Goal: Transaction & Acquisition: Purchase product/service

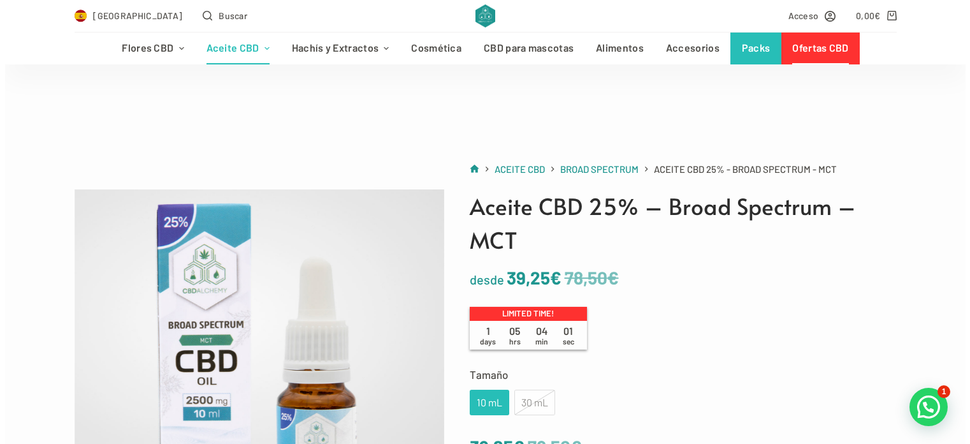
scroll to position [135, 0]
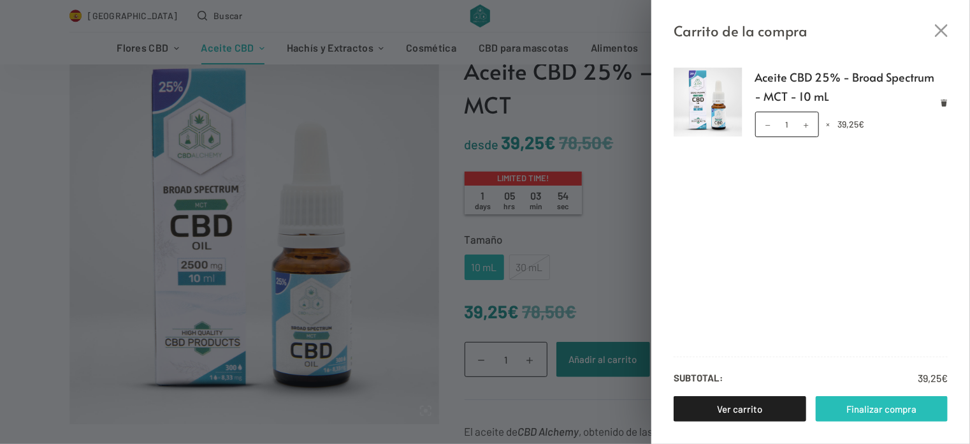
click at [881, 407] on link "Finalizar compra" at bounding box center [882, 408] width 133 height 25
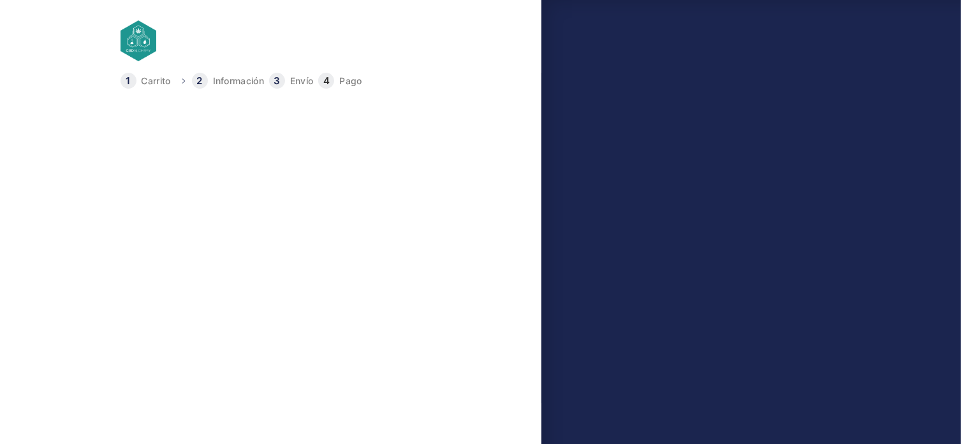
select select "B"
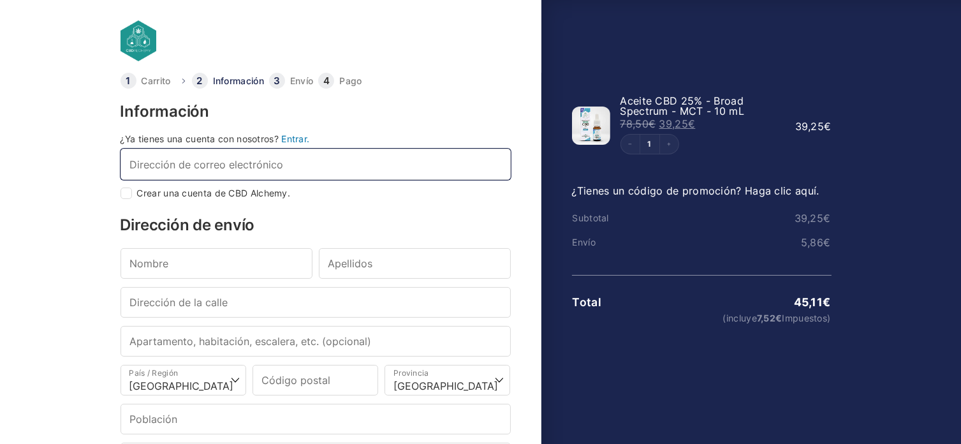
click at [390, 168] on input "Dirección de correo electrónico *" at bounding box center [315, 164] width 390 height 31
type input "[EMAIL_ADDRESS][DOMAIN_NAME]"
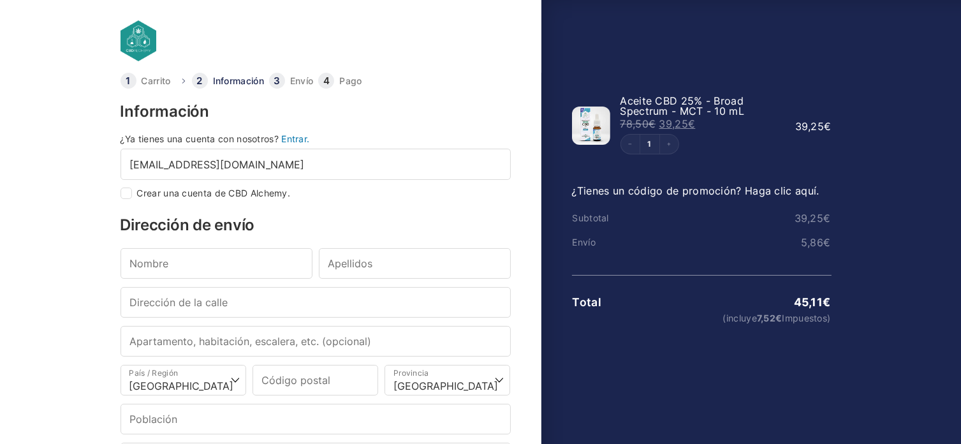
type input "Julio"
type input "Castell Muñoz"
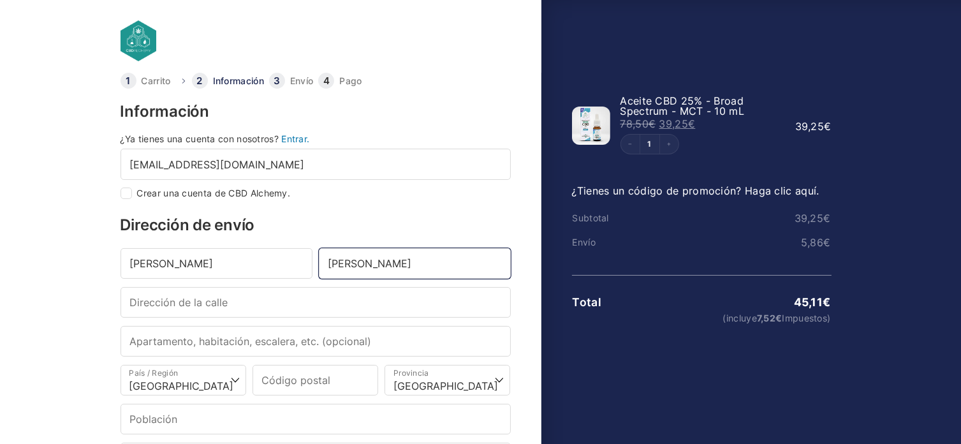
type input "C/ Monte Gorbea 19, 1D"
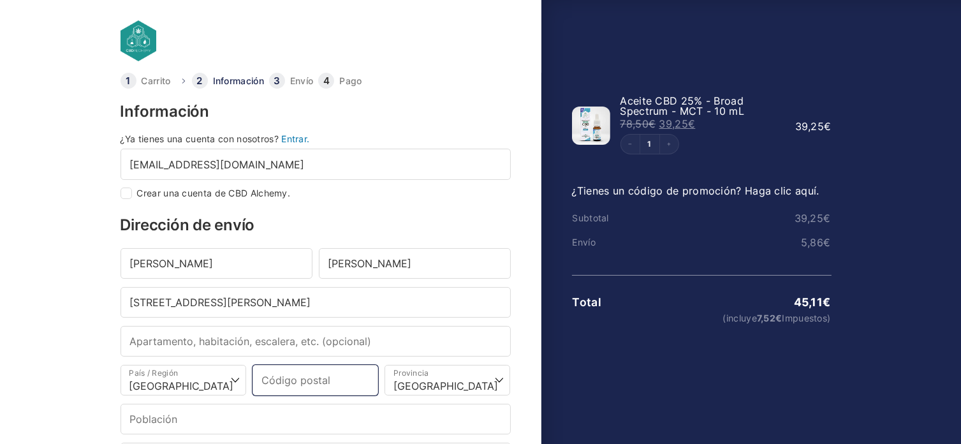
type input "09200"
select select "BU"
type input "Miranda de Ebro"
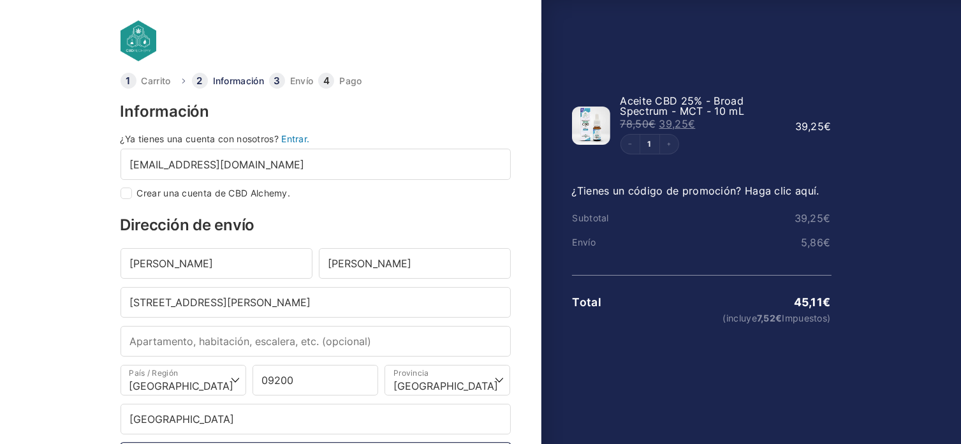
type input "+34634218018"
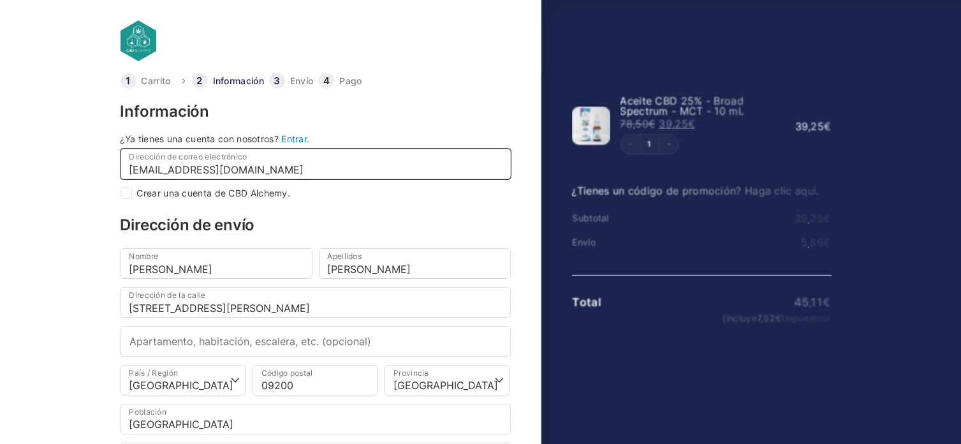
select select
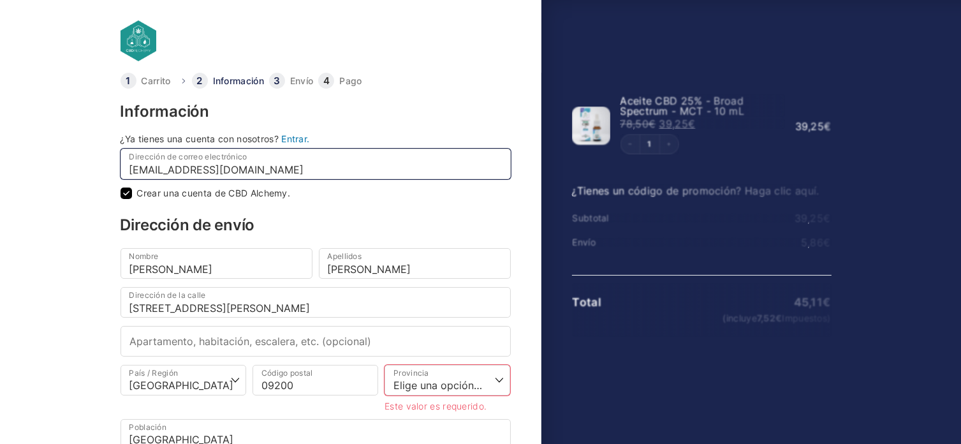
checkbox input "true"
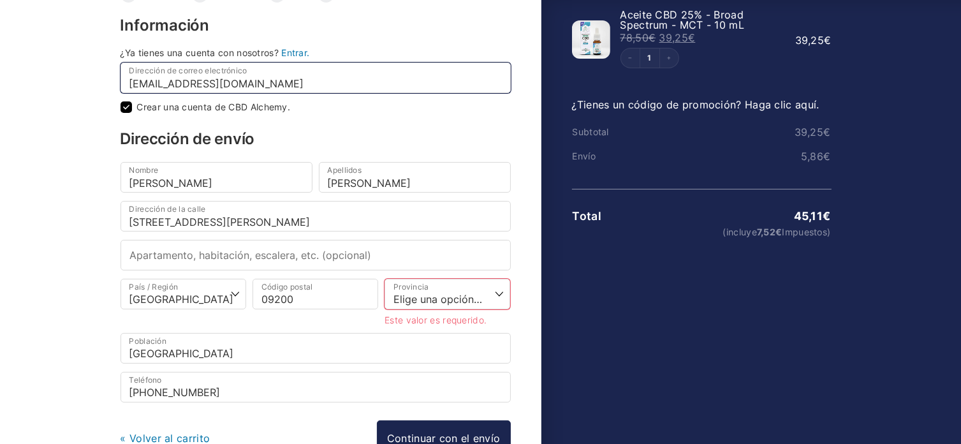
scroll to position [87, 0]
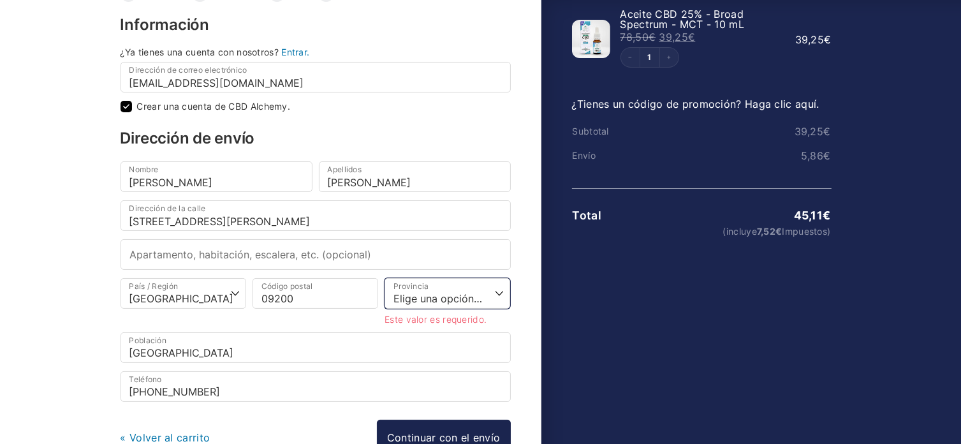
click at [474, 293] on select "Elige una opción… La Coruña Álava Albacete Alicante Almería Asturias Ávila Bada…" at bounding box center [447, 293] width 126 height 31
select select "BU"
click at [384, 278] on select "Elige una opción… La Coruña Álava Albacete Alicante Almería Asturias Ávila Bada…" at bounding box center [447, 293] width 126 height 31
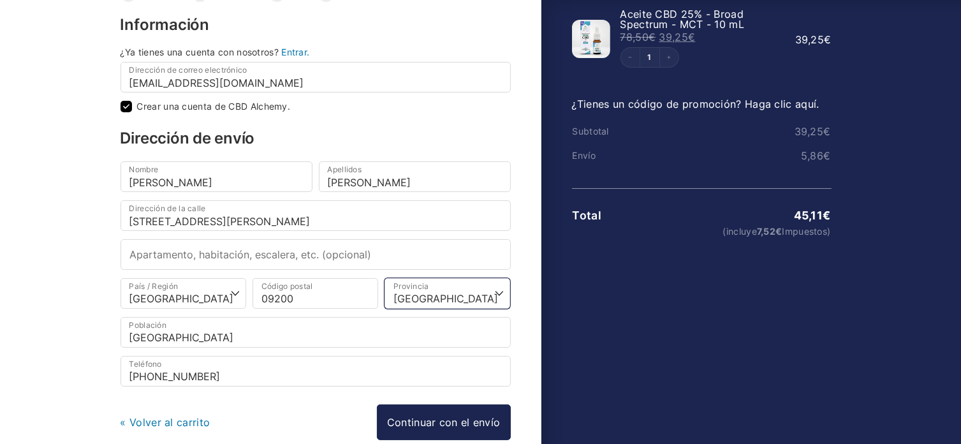
scroll to position [152, 0]
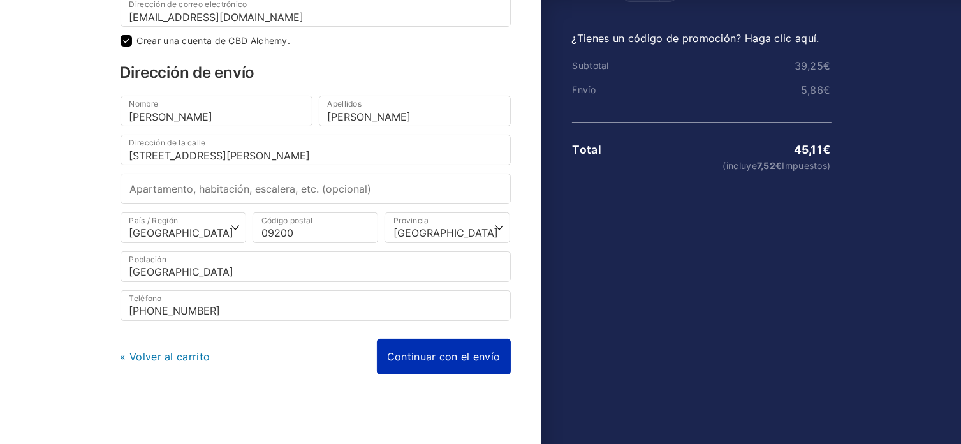
click at [416, 356] on link "Continuar con el envío" at bounding box center [444, 356] width 134 height 36
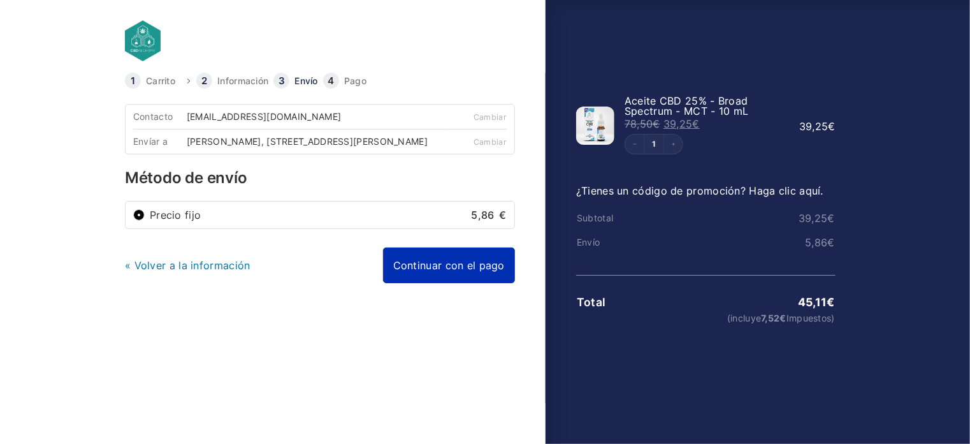
click at [446, 277] on link "Continuar con el pago" at bounding box center [449, 265] width 132 height 36
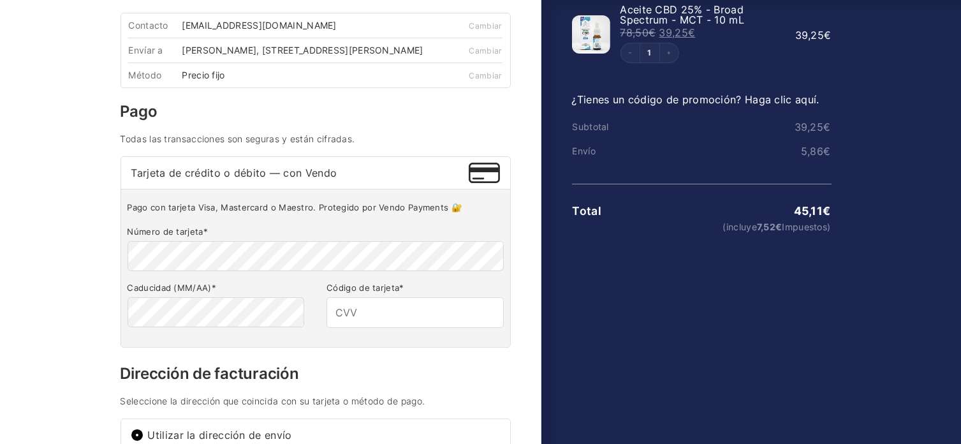
scroll to position [92, 0]
click at [358, 319] on input "Código de tarjeta *" at bounding box center [414, 311] width 177 height 31
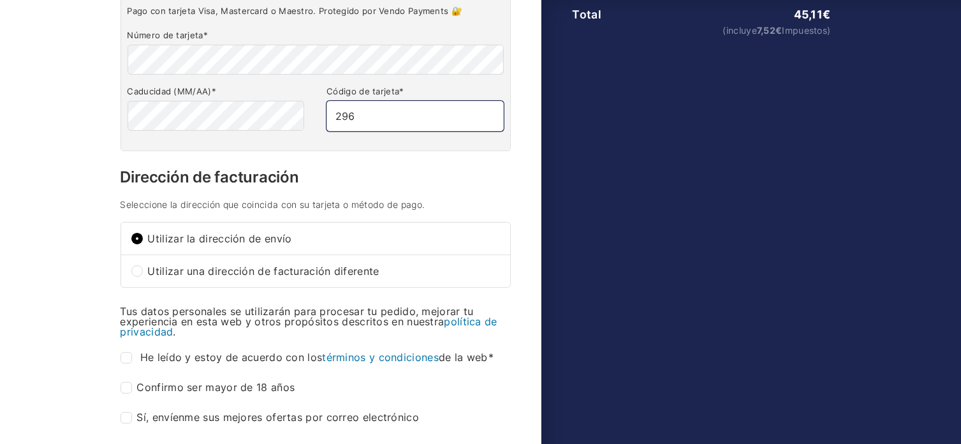
scroll to position [405, 0]
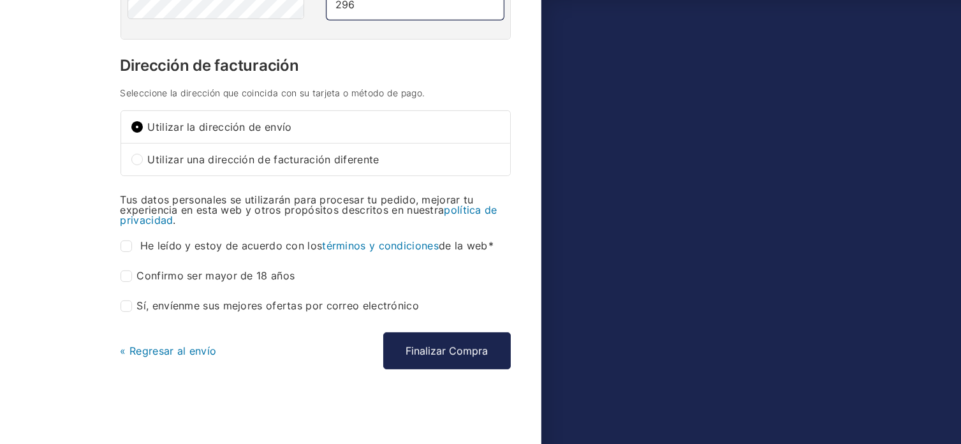
type input "296"
click at [124, 248] on input "He leído y estoy de acuerdo con los términos y condiciones de la web *" at bounding box center [125, 245] width 11 height 11
checkbox input "true"
click at [125, 277] on input "Confirmo ser mayor de 18 años *" at bounding box center [125, 275] width 11 height 11
checkbox input "true"
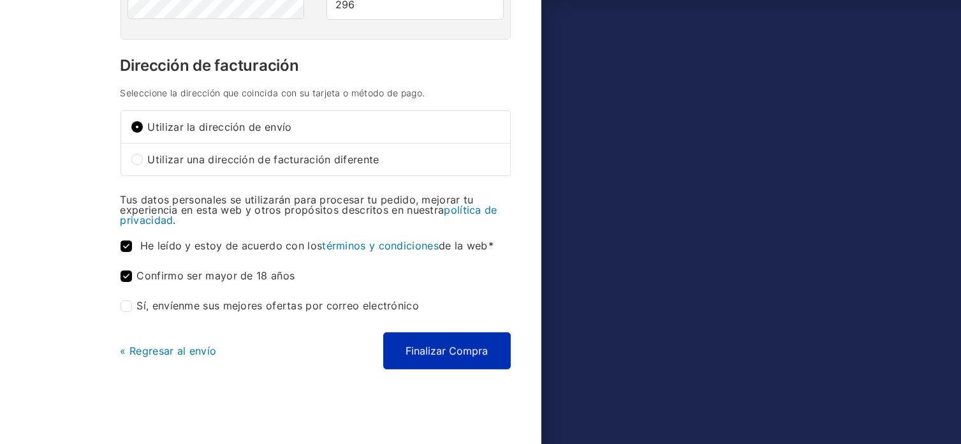
click at [435, 357] on button "Finalizar Compra" at bounding box center [446, 350] width 127 height 37
